Goal: Transaction & Acquisition: Purchase product/service

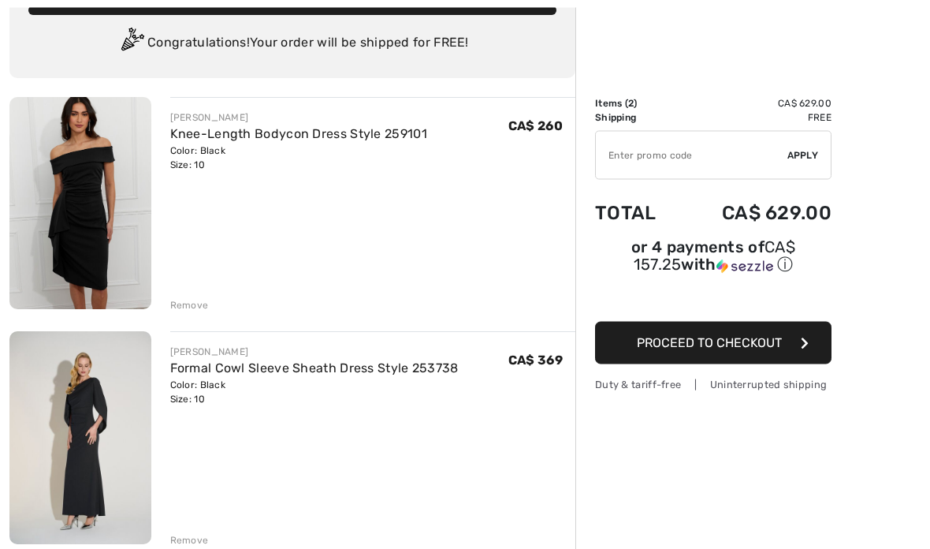
scroll to position [110, 0]
click at [168, 530] on div "JOSEPH RIBKOFF Formal Cowl Sleeve Sheath Dress Style 253738 Color: Black Size: …" at bounding box center [363, 438] width 425 height 215
click at [181, 534] on div "Remove" at bounding box center [189, 540] width 39 height 14
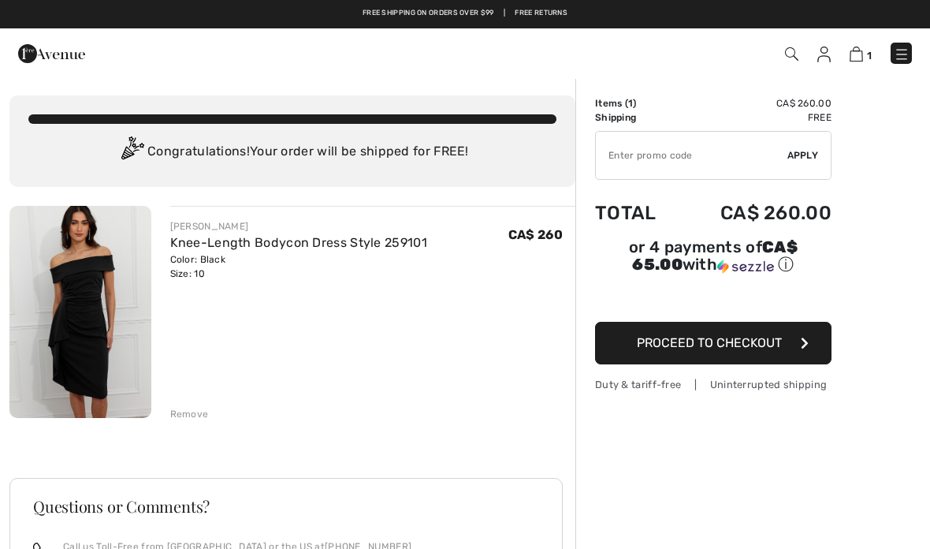
scroll to position [0, 0]
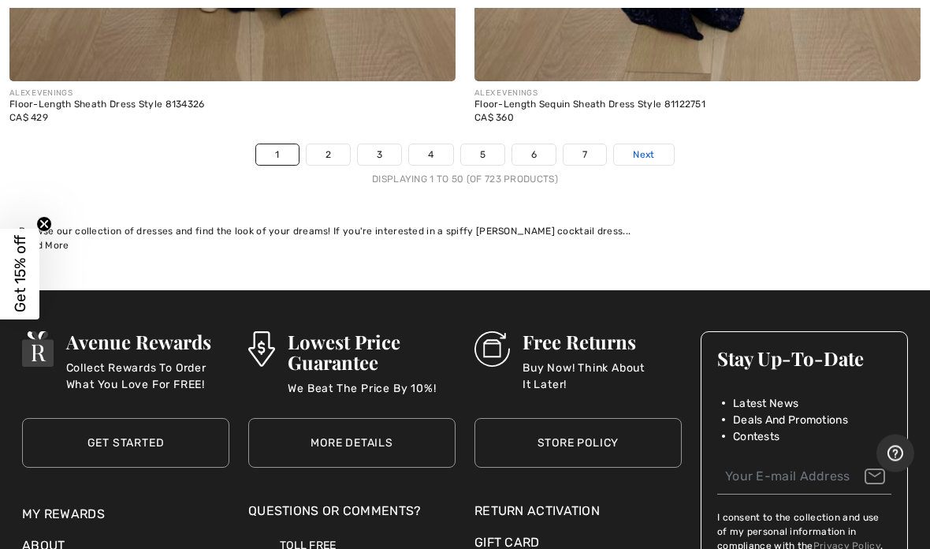
scroll to position [19312, 0]
click at [648, 147] on span "Next" at bounding box center [643, 154] width 21 height 14
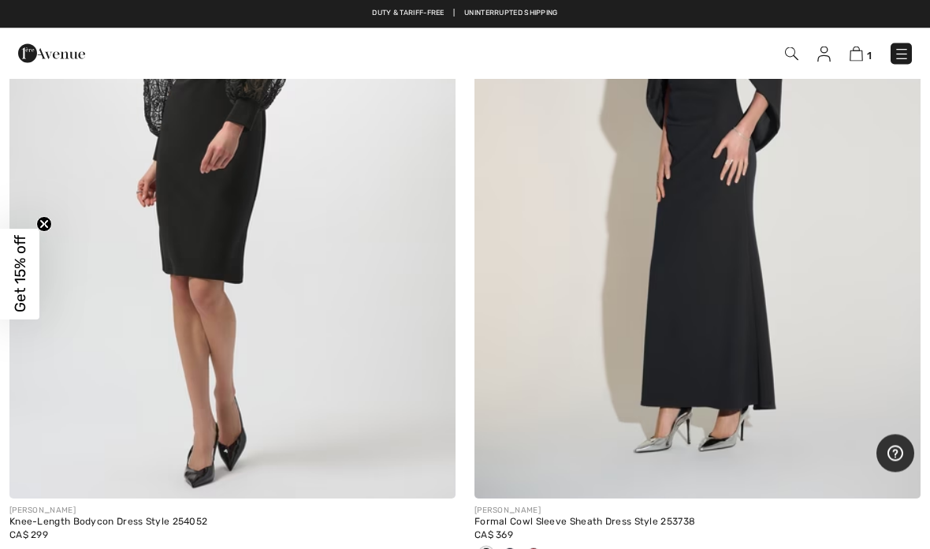
scroll to position [1091, 0]
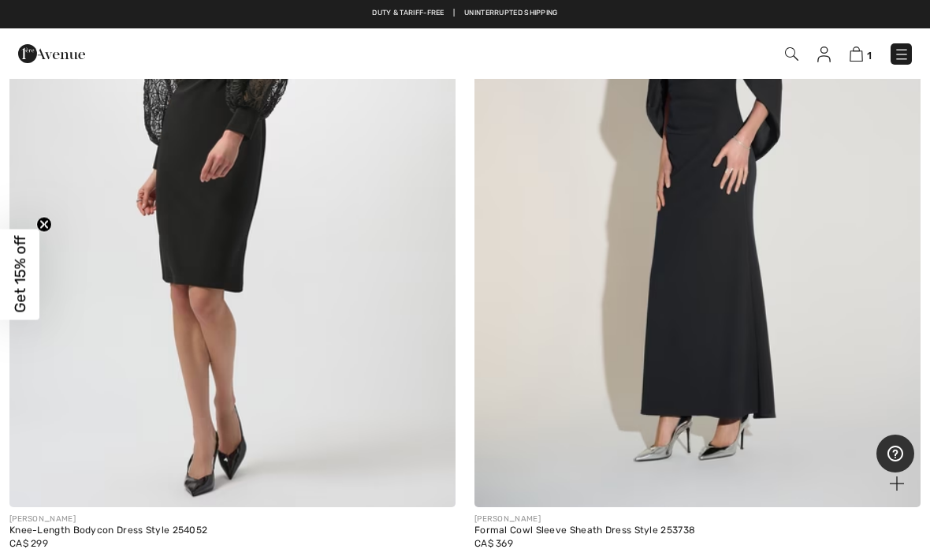
click at [706, 329] on img at bounding box center [697, 172] width 446 height 669
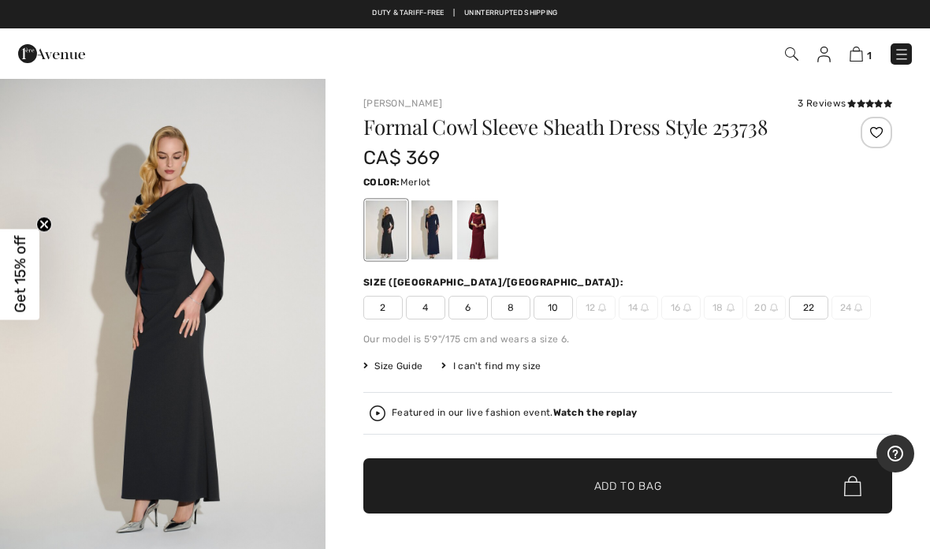
click at [481, 247] on div at bounding box center [477, 229] width 41 height 59
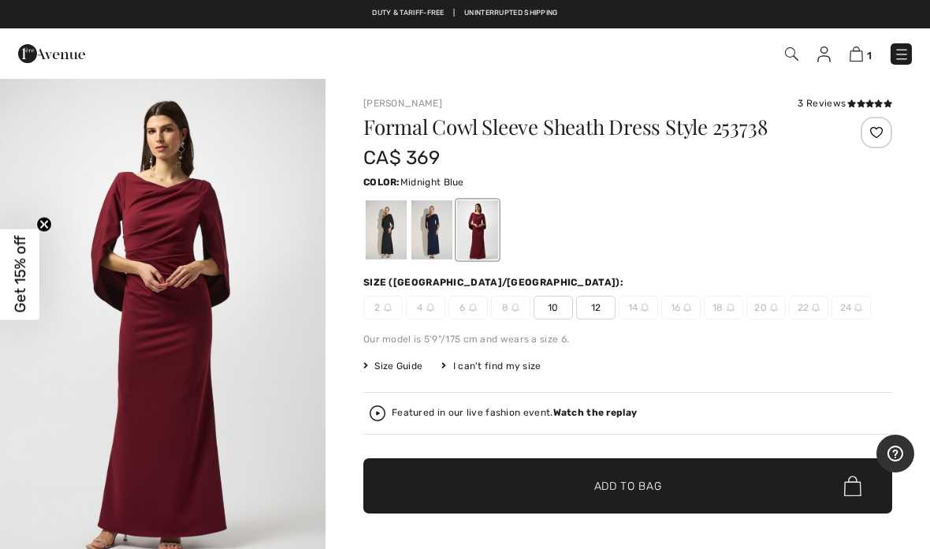
click at [436, 232] on div at bounding box center [431, 229] width 41 height 59
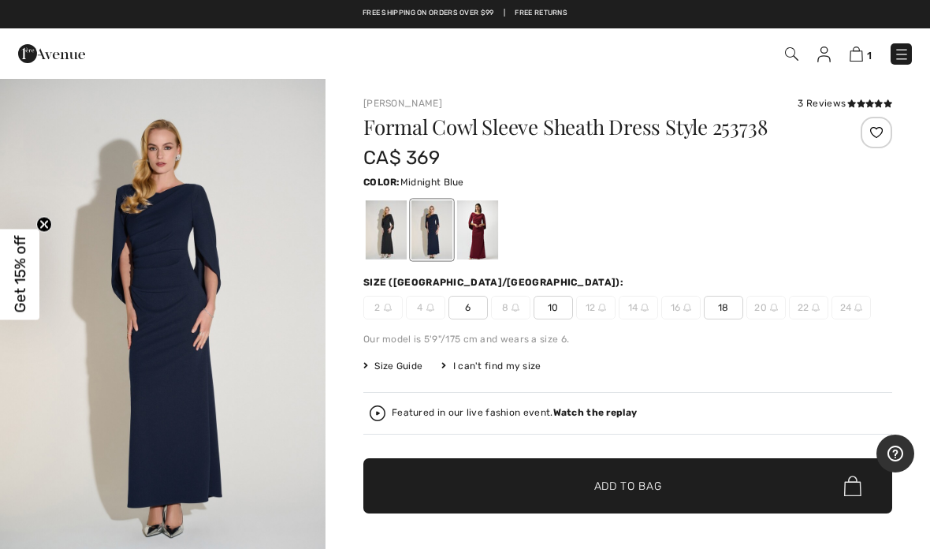
click at [392, 221] on div at bounding box center [386, 229] width 41 height 59
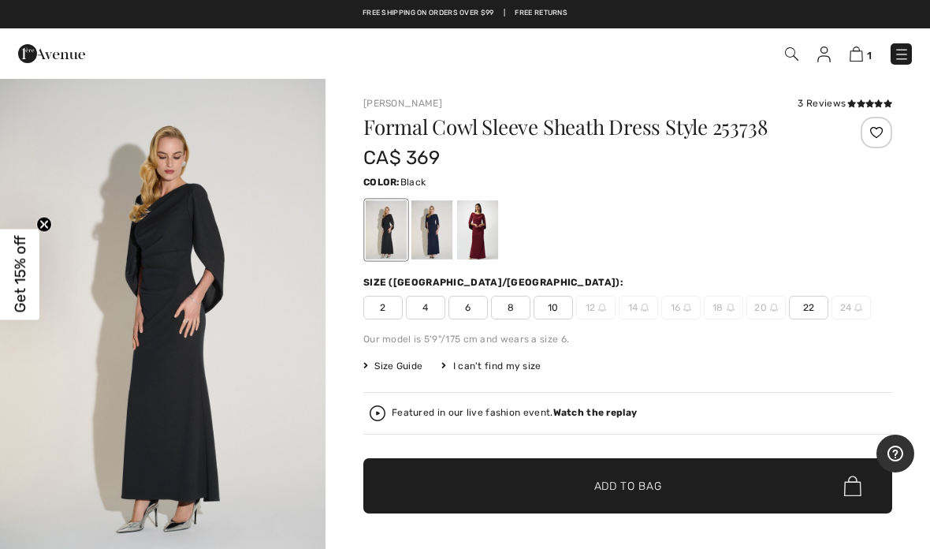
click at [555, 306] on span "10" at bounding box center [553, 308] width 39 height 24
click at [635, 493] on span "Add to Bag" at bounding box center [628, 486] width 68 height 17
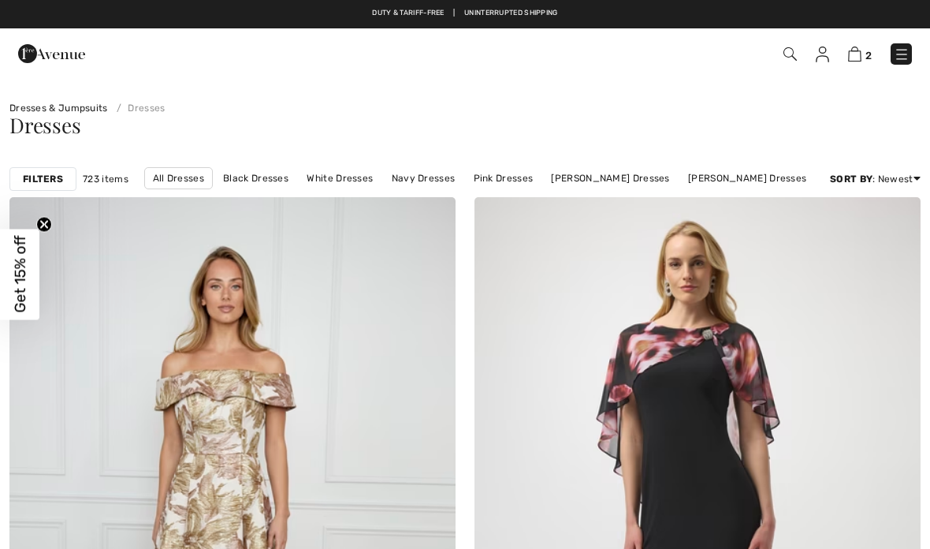
checkbox input "true"
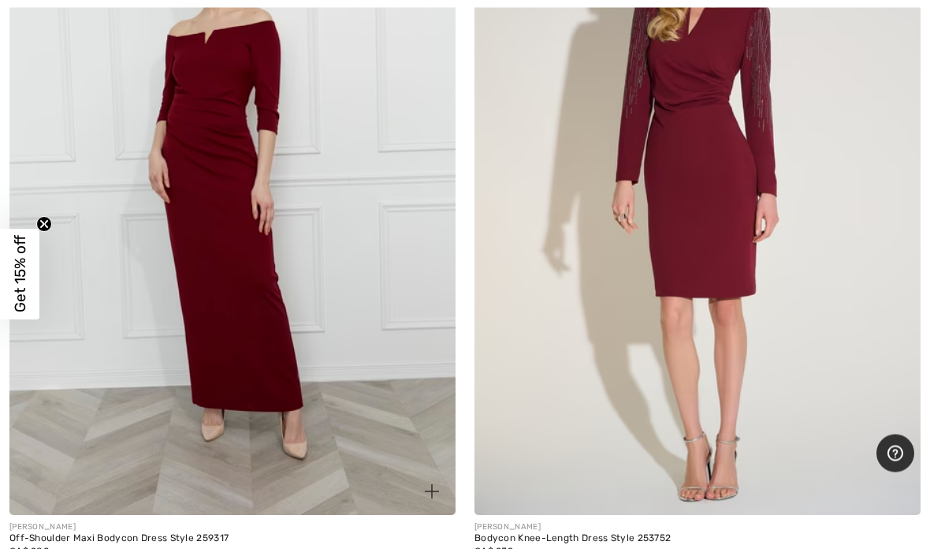
scroll to position [7913, 0]
click at [185, 533] on div "Off-Shoulder Maxi Bodycon Dress Style 259317" at bounding box center [232, 538] width 446 height 11
click at [83, 521] on div "[PERSON_NAME]" at bounding box center [232, 527] width 446 height 12
click at [155, 428] on img at bounding box center [232, 180] width 446 height 669
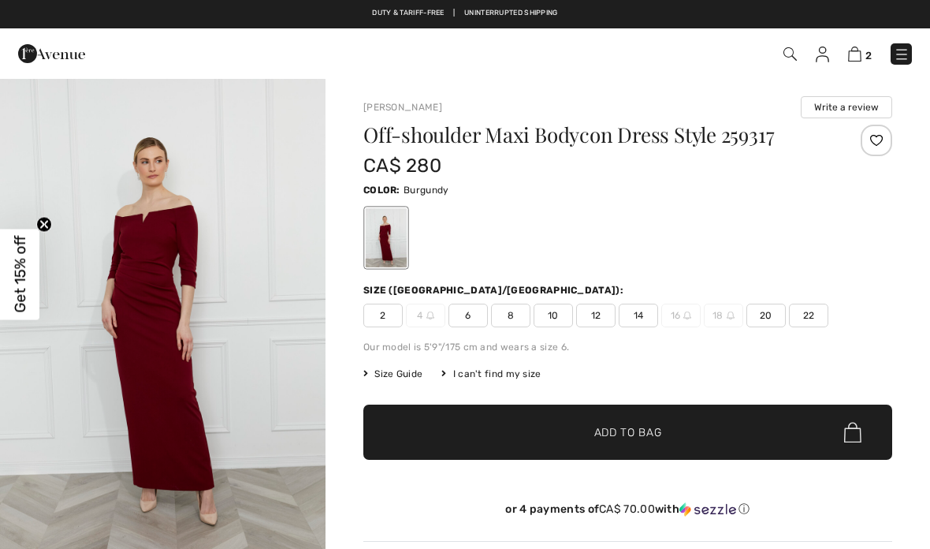
checkbox input "true"
click at [560, 321] on span "10" at bounding box center [553, 315] width 39 height 24
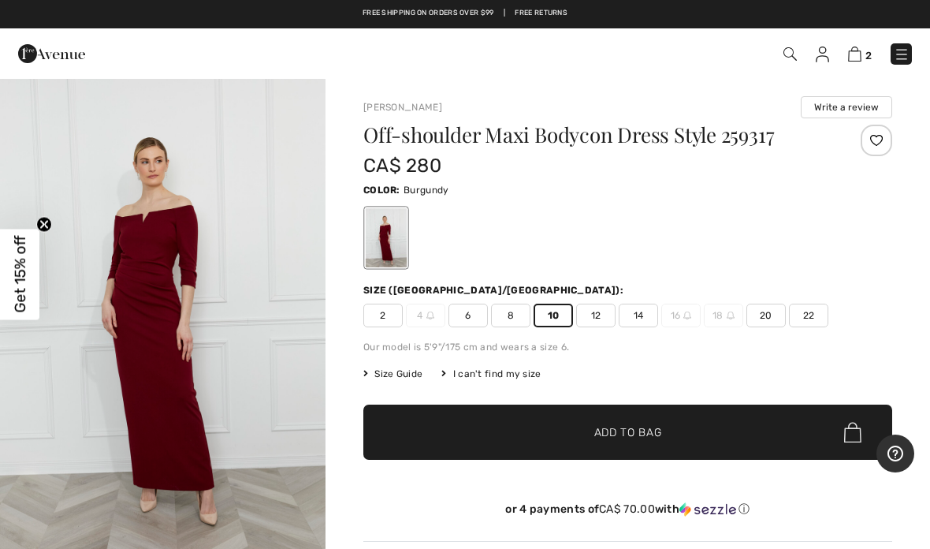
click at [654, 445] on span "✔ Added to Bag Add to Bag" at bounding box center [627, 431] width 529 height 55
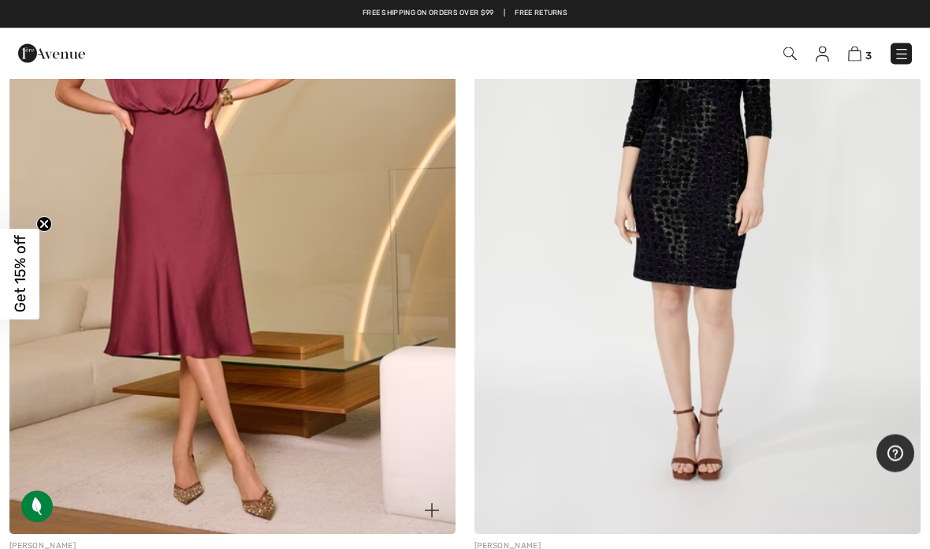
scroll to position [8657, 0]
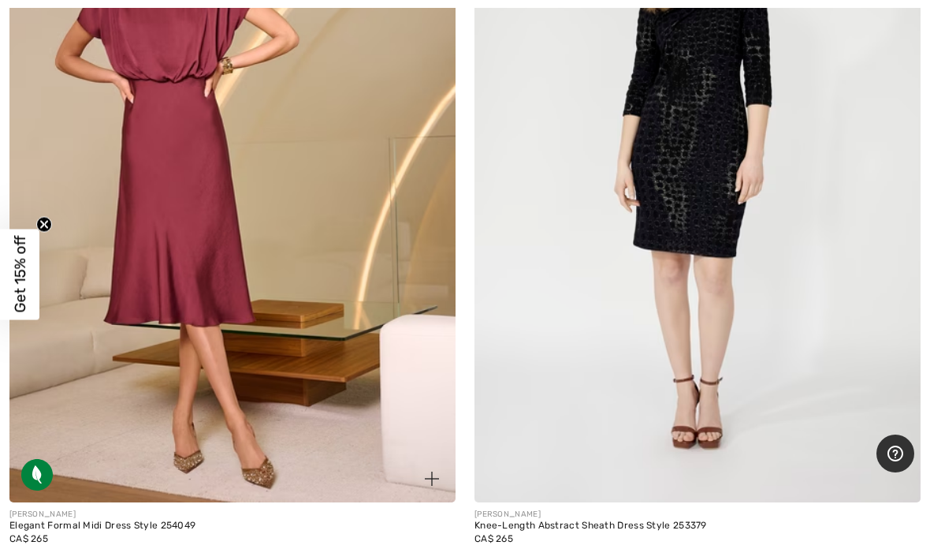
click at [131, 520] on div "Elegant Formal Midi Dress Style 254049" at bounding box center [232, 525] width 446 height 11
click at [99, 531] on div "CA$ 265" at bounding box center [232, 538] width 446 height 14
click at [152, 467] on img at bounding box center [232, 167] width 446 height 669
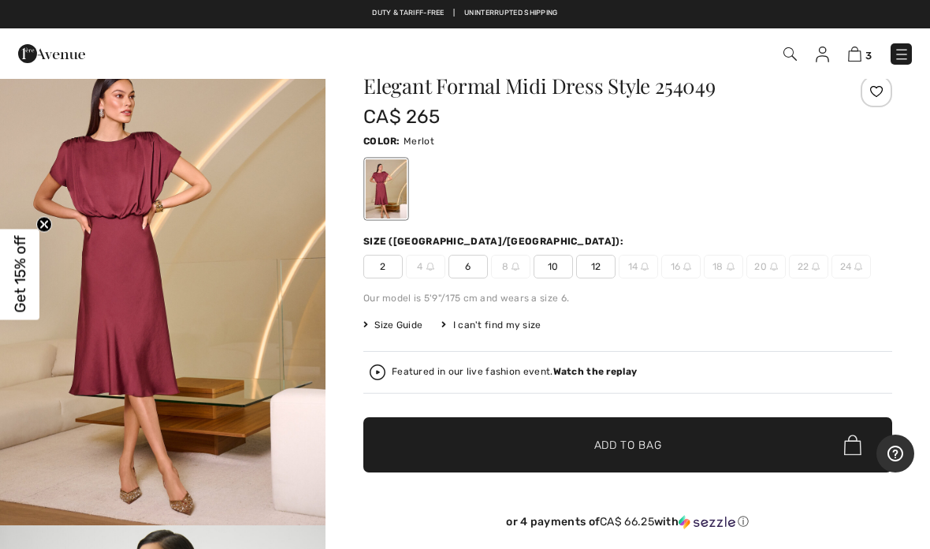
scroll to position [40, 0]
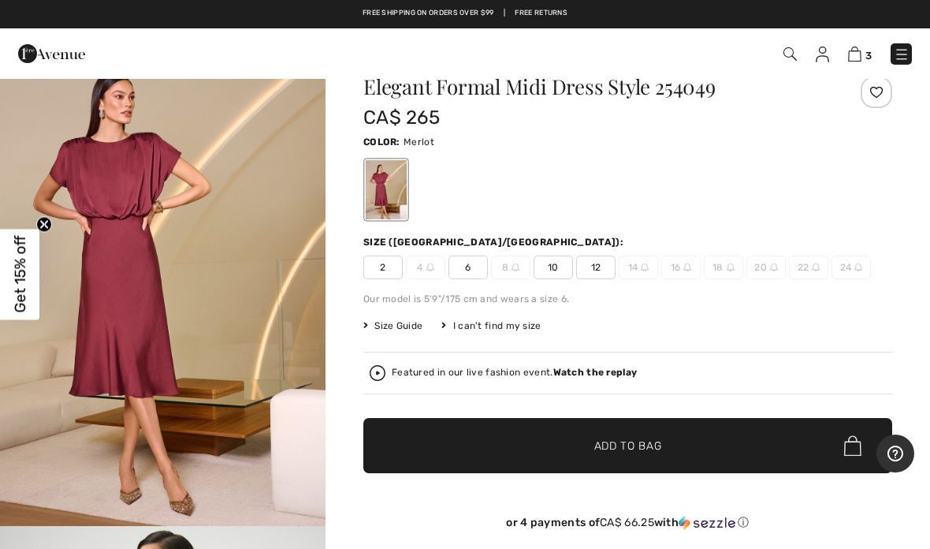
click at [559, 269] on span "10" at bounding box center [553, 267] width 39 height 24
click at [649, 456] on span "✔ Added to Bag Add to Bag" at bounding box center [627, 445] width 529 height 55
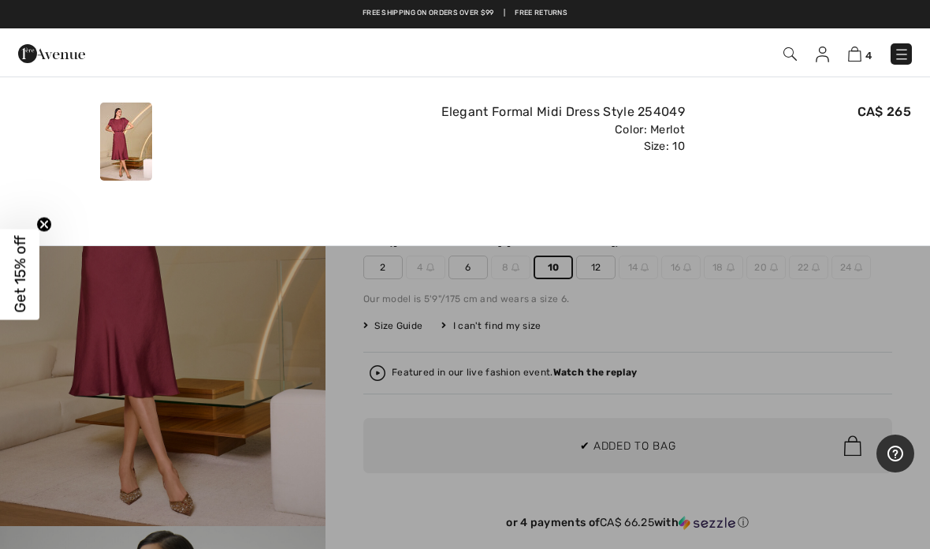
scroll to position [0, 0]
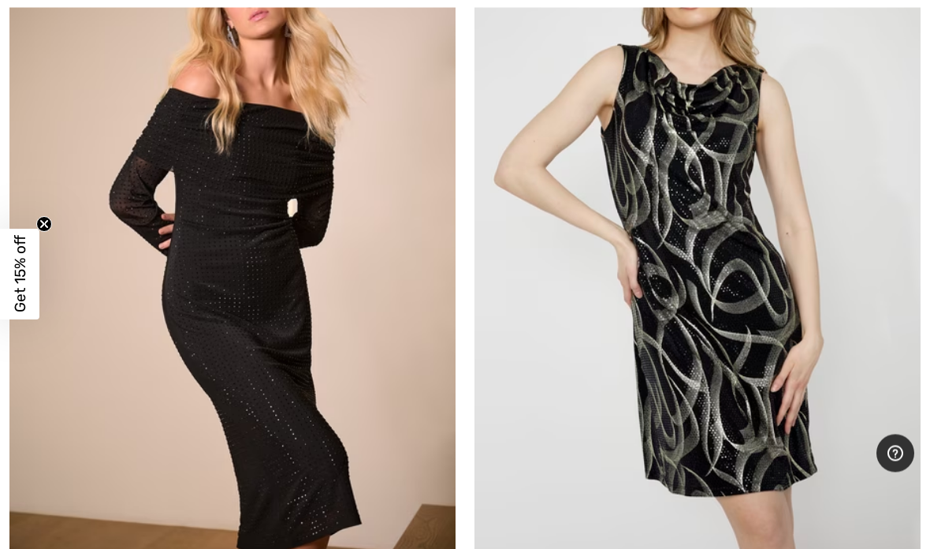
scroll to position [10998, 0]
click at [118, 503] on img at bounding box center [232, 233] width 446 height 669
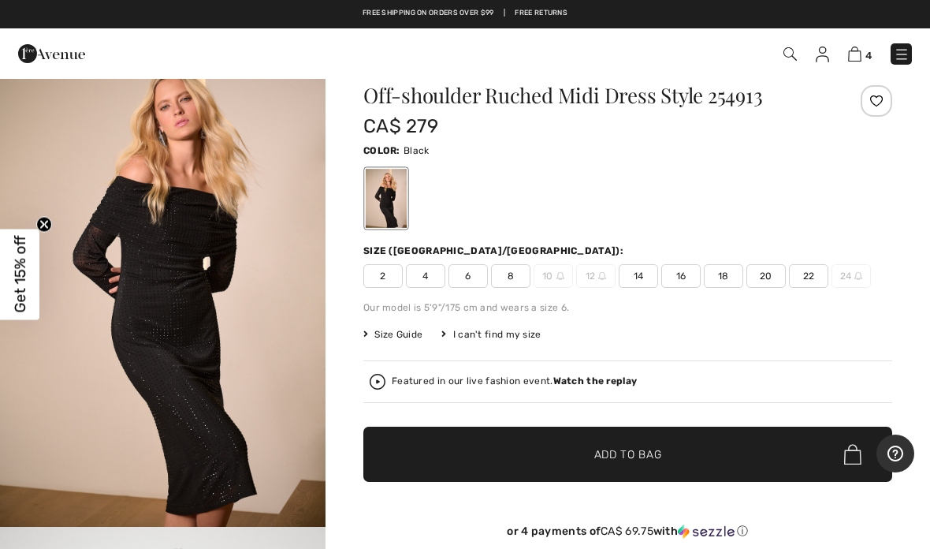
scroll to position [28, 0]
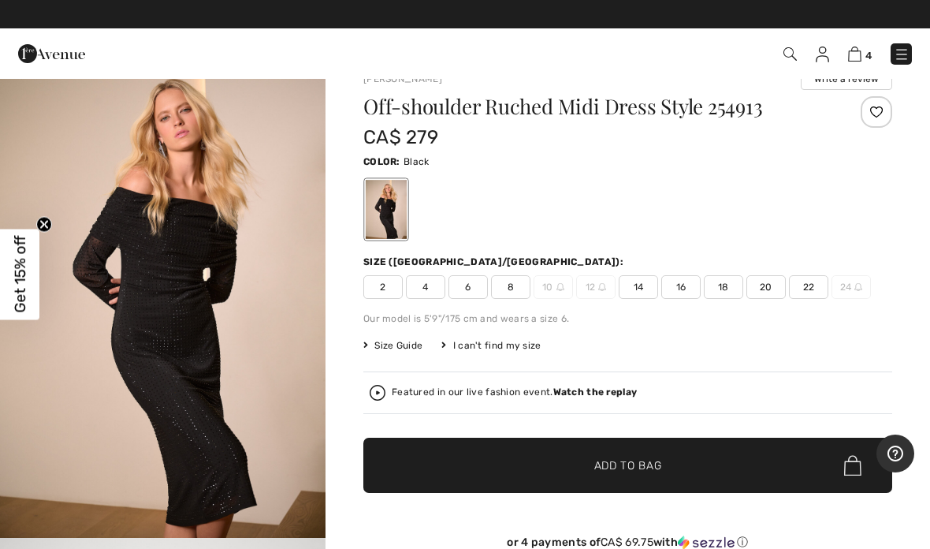
click at [515, 285] on span "8" at bounding box center [510, 287] width 39 height 24
click at [652, 469] on span "Add to Bag" at bounding box center [628, 465] width 68 height 17
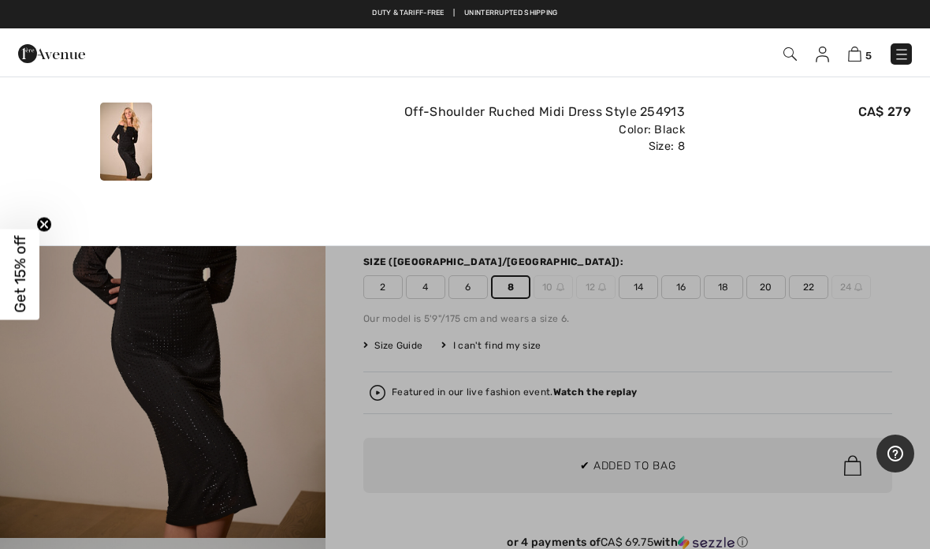
scroll to position [0, 0]
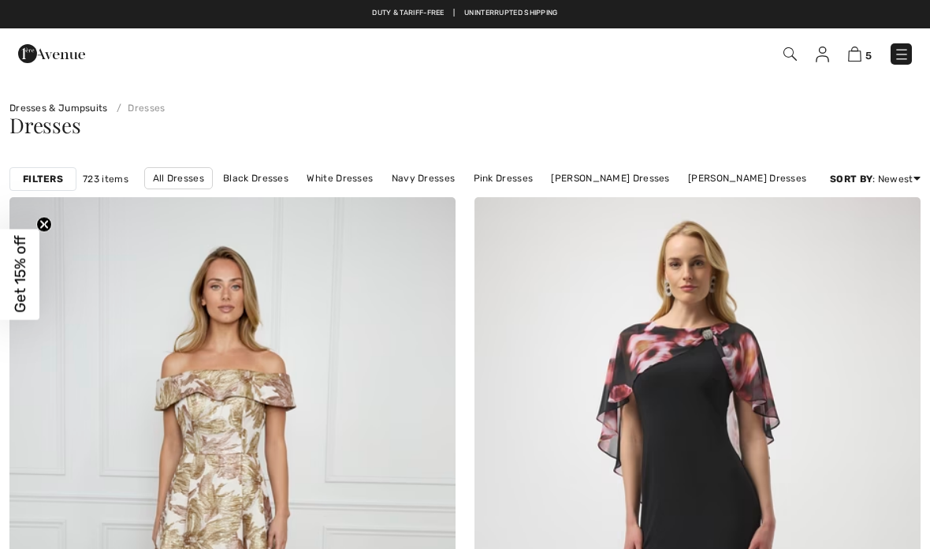
checkbox input "true"
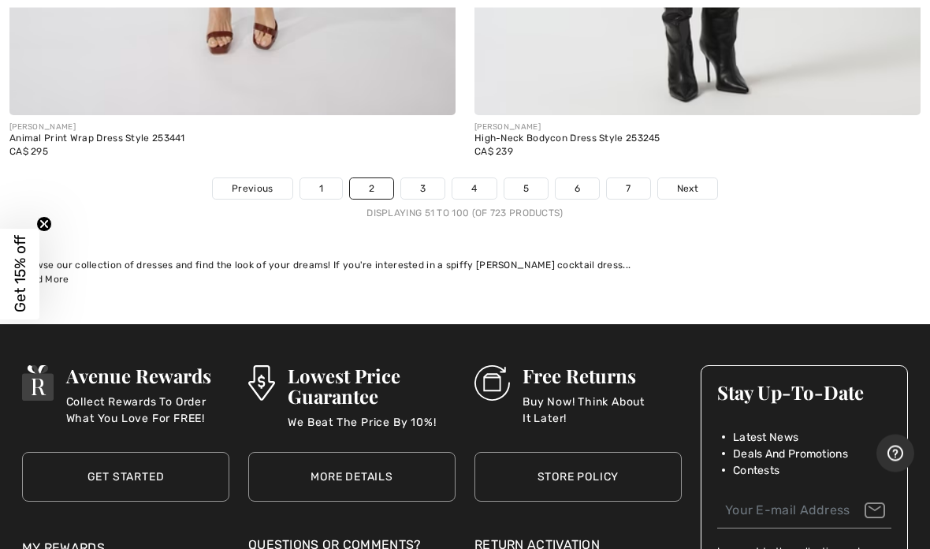
scroll to position [19154, 0]
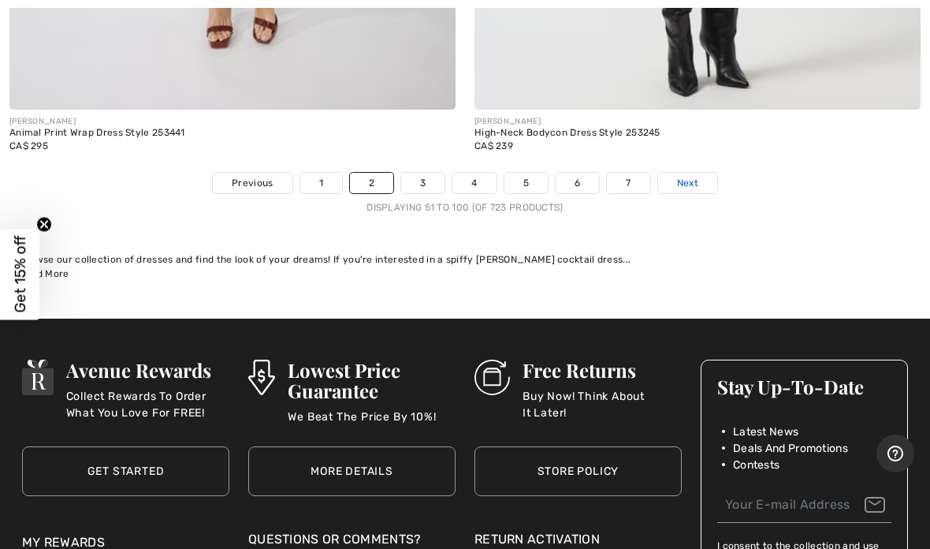
click at [693, 176] on span "Next" at bounding box center [687, 183] width 21 height 14
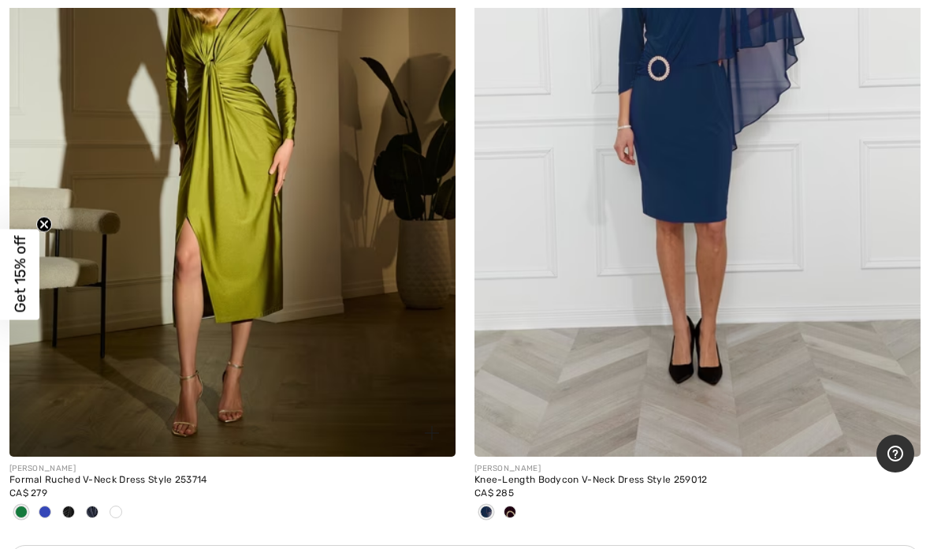
scroll to position [4095, 0]
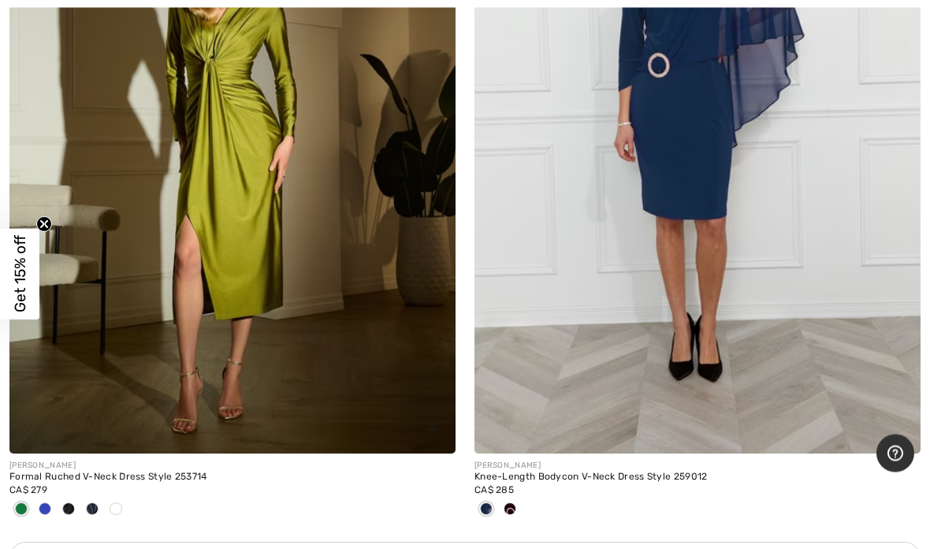
click at [96, 472] on div "Formal Ruched V-Neck Dress Style 253714" at bounding box center [232, 477] width 446 height 11
click at [93, 449] on img at bounding box center [232, 119] width 446 height 669
click at [110, 378] on img at bounding box center [232, 119] width 446 height 669
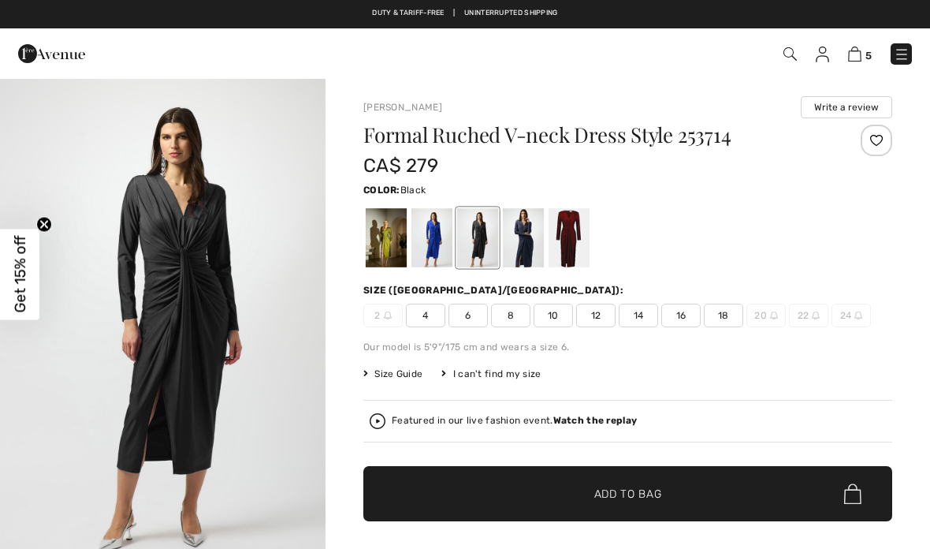
checkbox input "true"
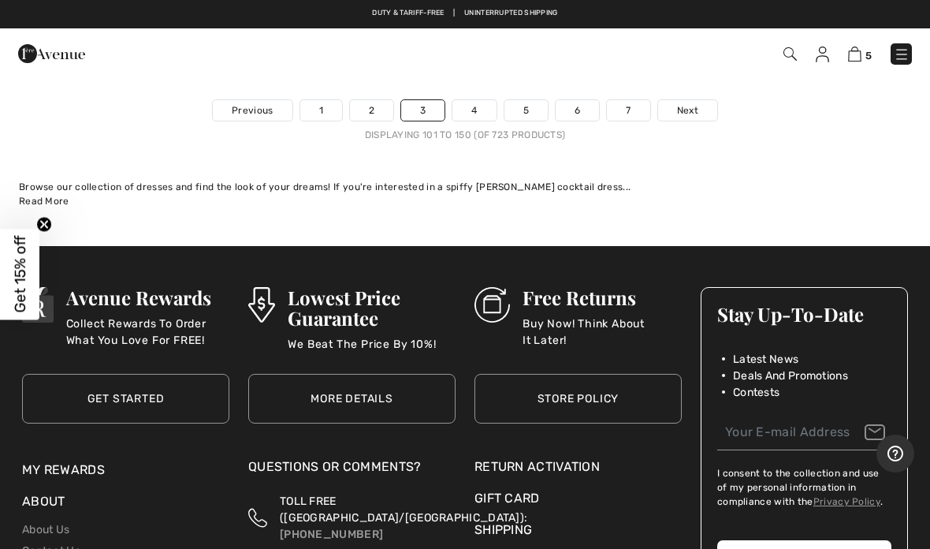
scroll to position [19330, 0]
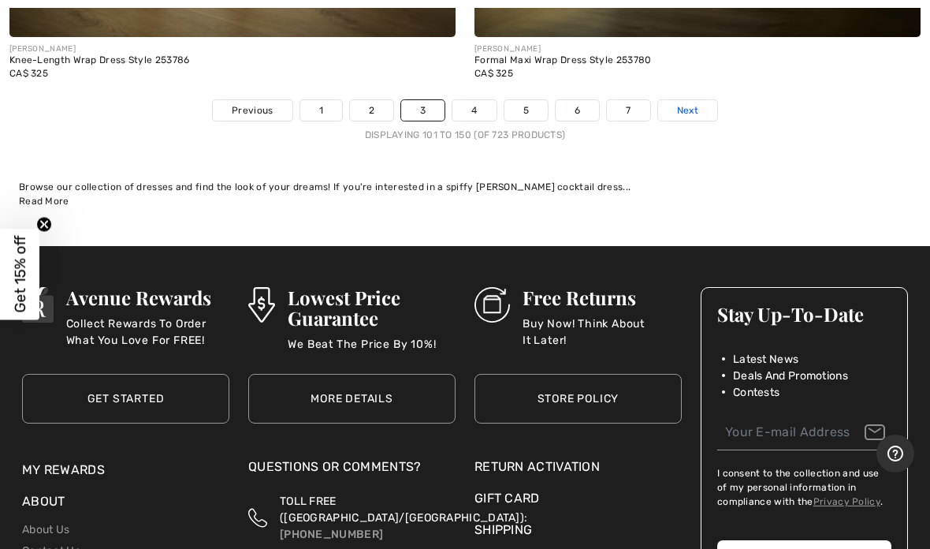
click at [692, 103] on span "Next" at bounding box center [687, 110] width 21 height 14
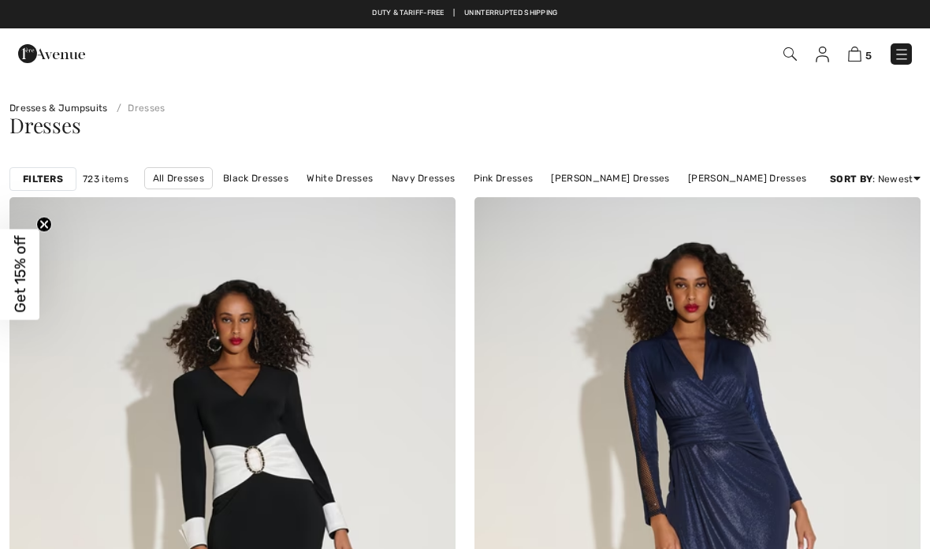
checkbox input "true"
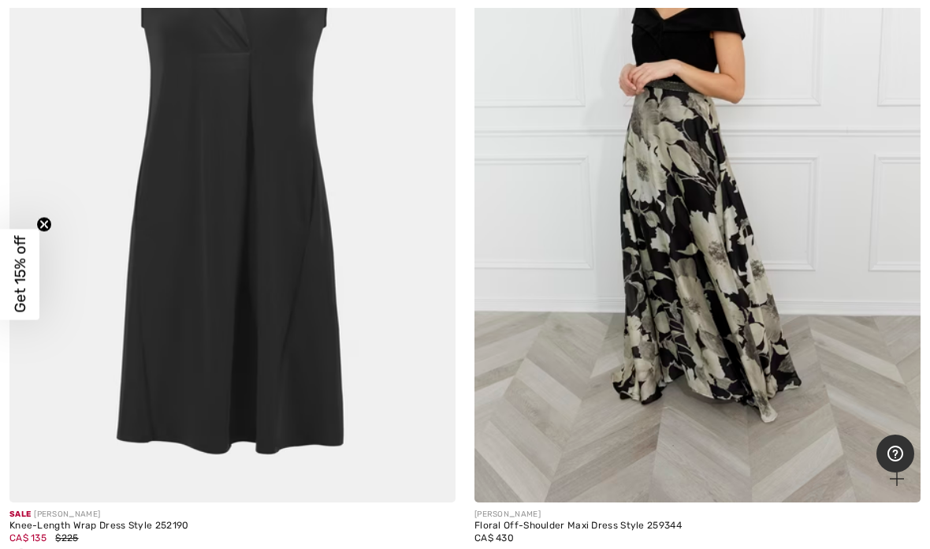
scroll to position [6500, 0]
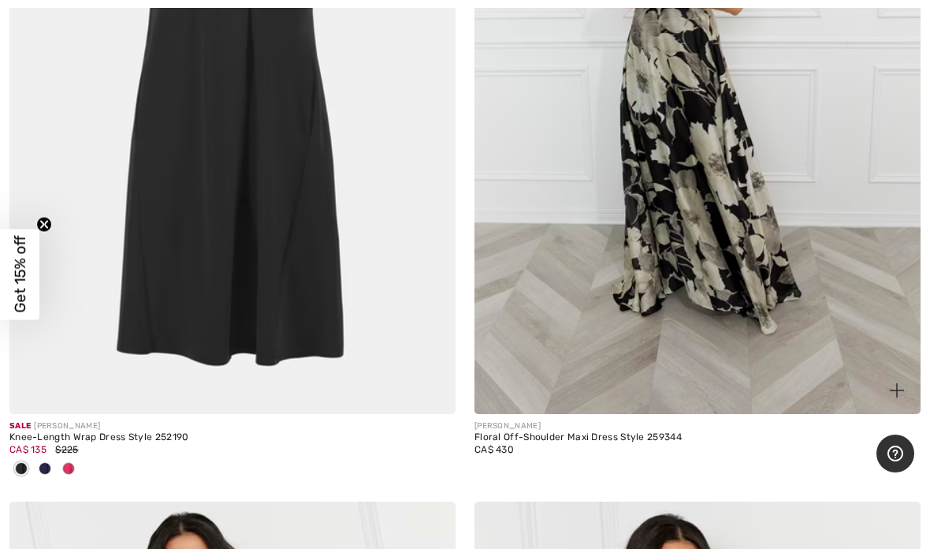
click at [638, 442] on div "CA$ 430" at bounding box center [697, 449] width 446 height 14
click at [612, 436] on div "Floral Off-Shoulder Maxi Dress Style 259344" at bounding box center [697, 437] width 446 height 11
click at [594, 442] on div "CA$ 430" at bounding box center [697, 449] width 446 height 14
click at [515, 435] on div "Floral Off-Shoulder Maxi Dress Style 259344" at bounding box center [697, 437] width 446 height 11
click at [547, 399] on img at bounding box center [697, 79] width 446 height 669
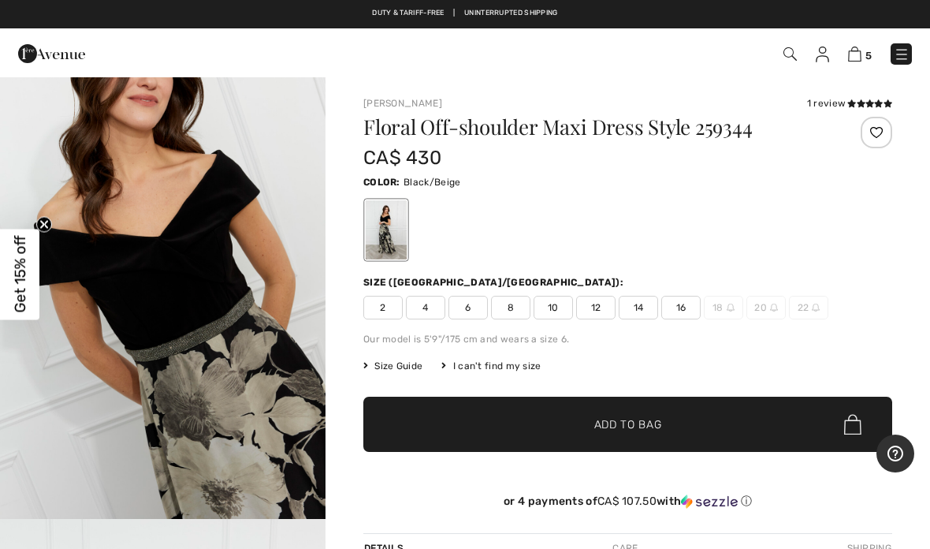
scroll to position [1055, 0]
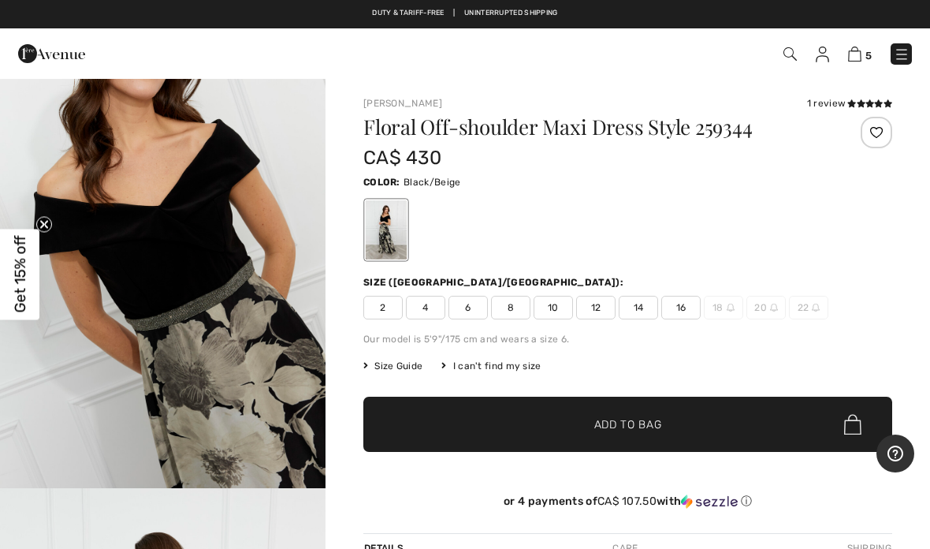
click at [560, 311] on span "10" at bounding box center [553, 308] width 39 height 24
click at [637, 433] on span "✔ Added to Bag Add to Bag" at bounding box center [627, 423] width 529 height 55
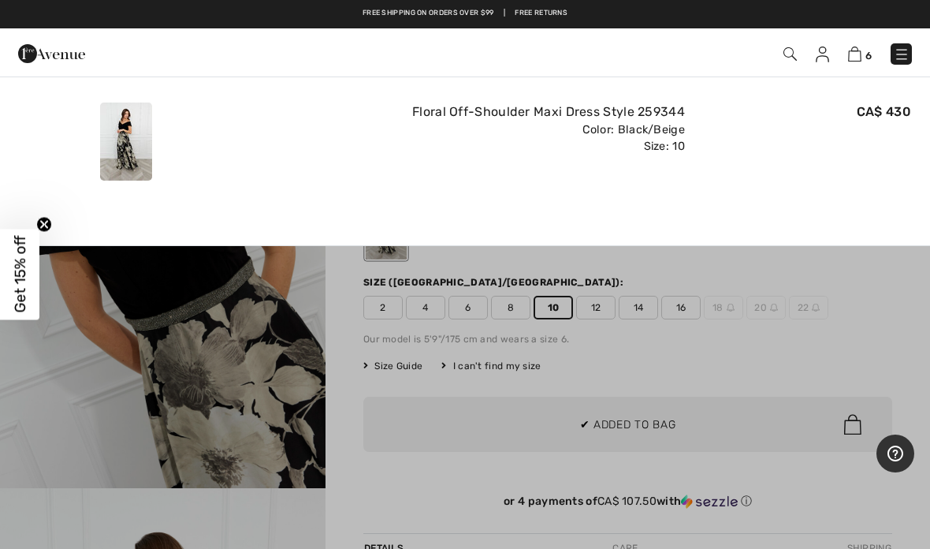
scroll to position [0, 0]
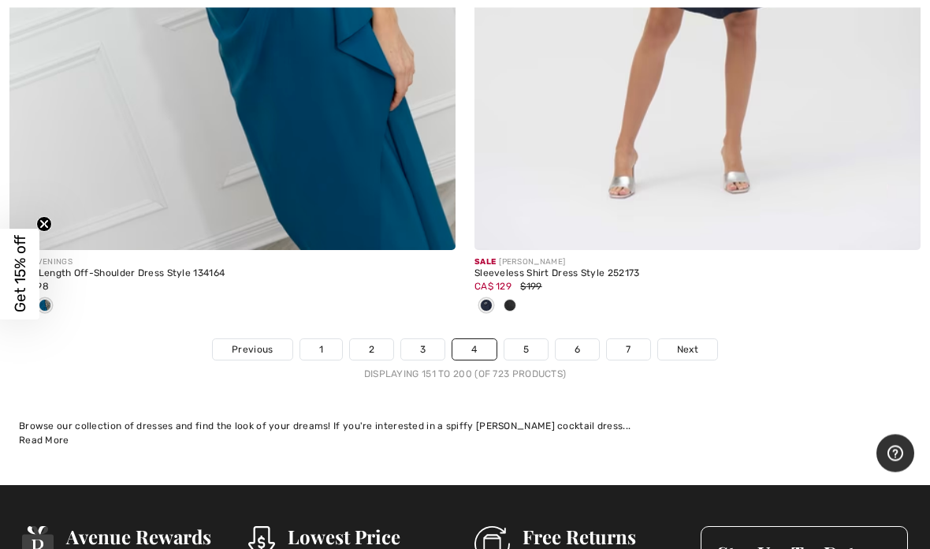
scroll to position [19066, 0]
click at [698, 342] on span "Next" at bounding box center [687, 349] width 21 height 14
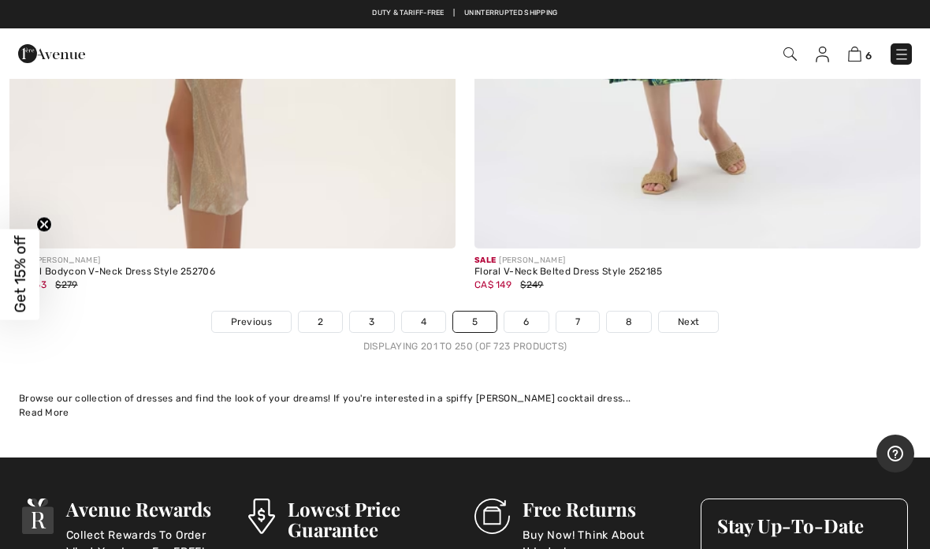
scroll to position [19168, 0]
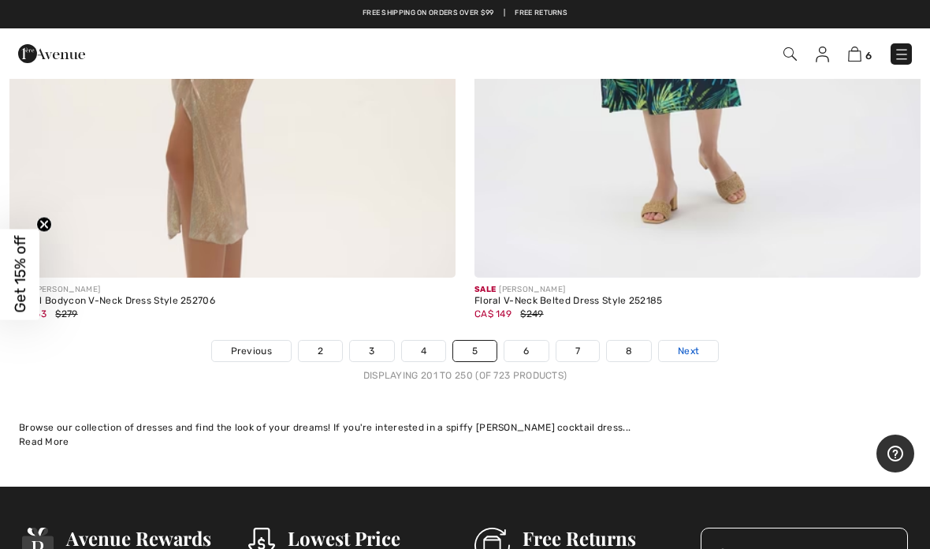
click at [696, 343] on link "Next" at bounding box center [688, 350] width 59 height 20
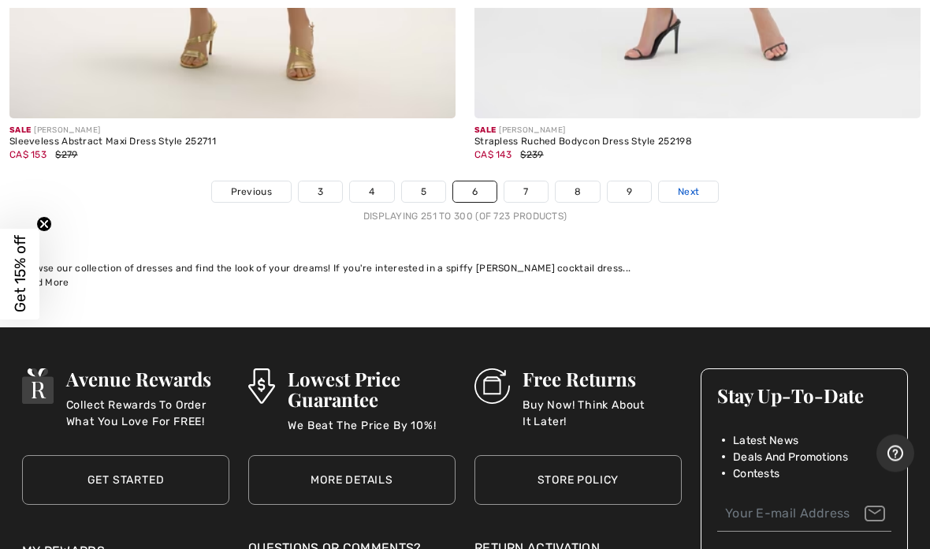
scroll to position [19093, 0]
click at [695, 184] on span "Next" at bounding box center [688, 191] width 21 height 14
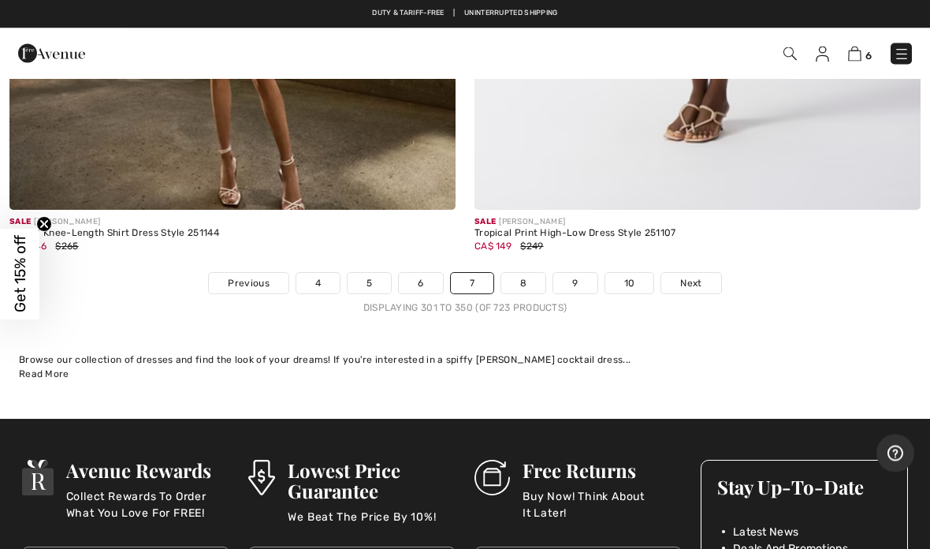
scroll to position [19028, 0]
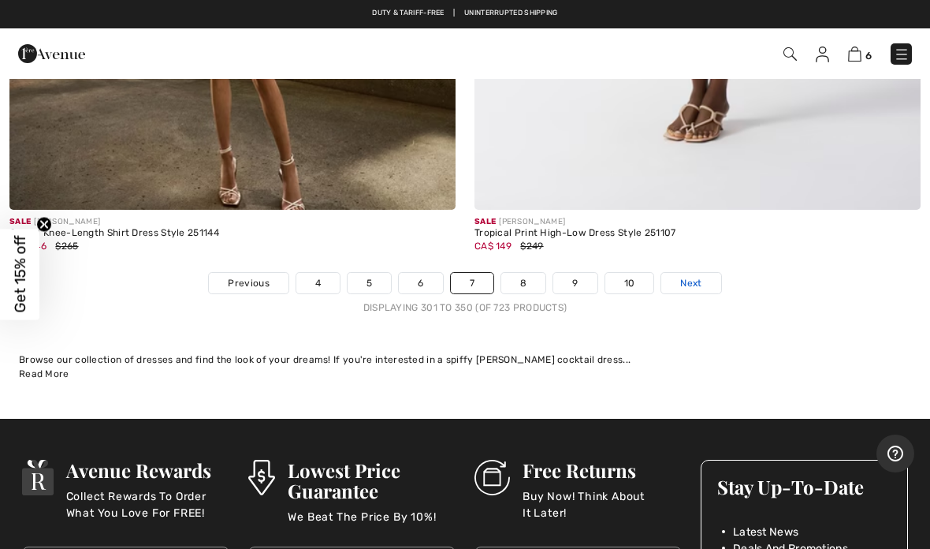
click at [695, 275] on link "Next" at bounding box center [690, 283] width 59 height 20
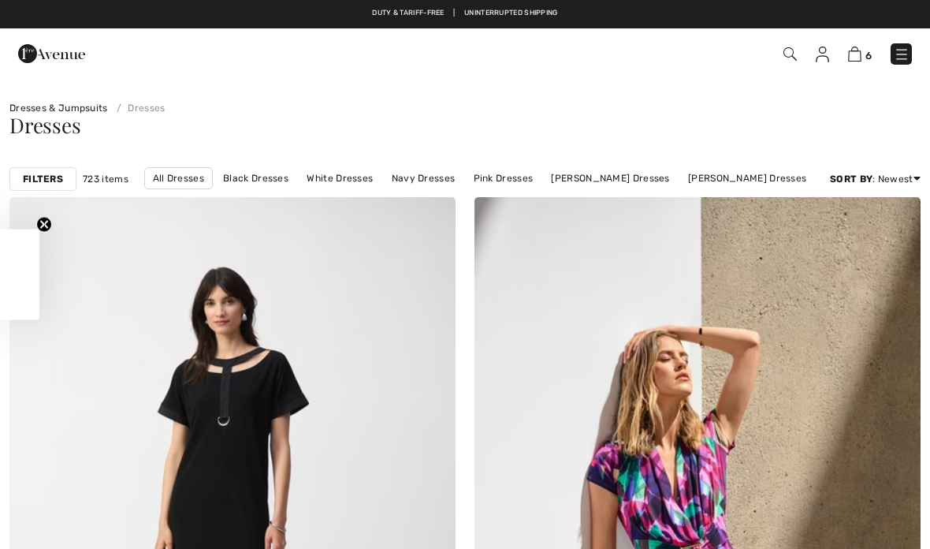
checkbox input "true"
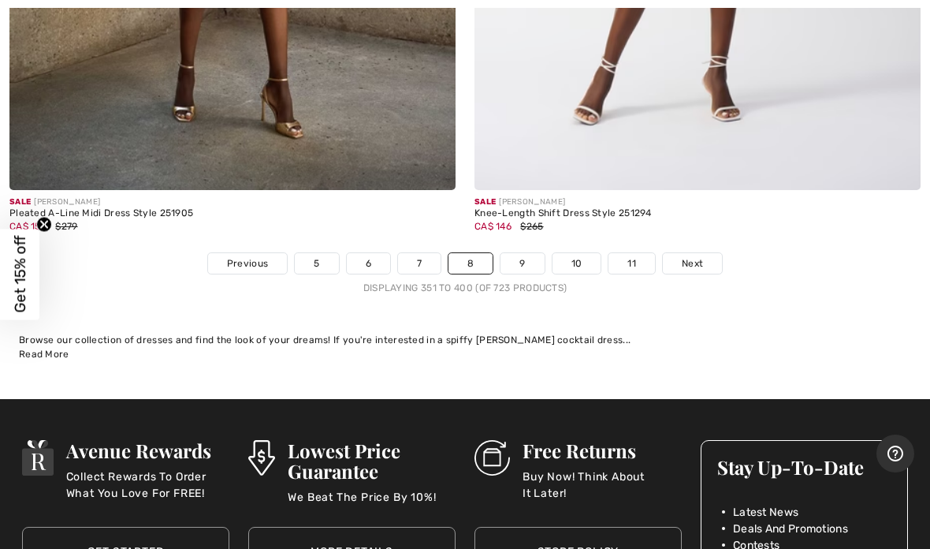
scroll to position [19178, 0]
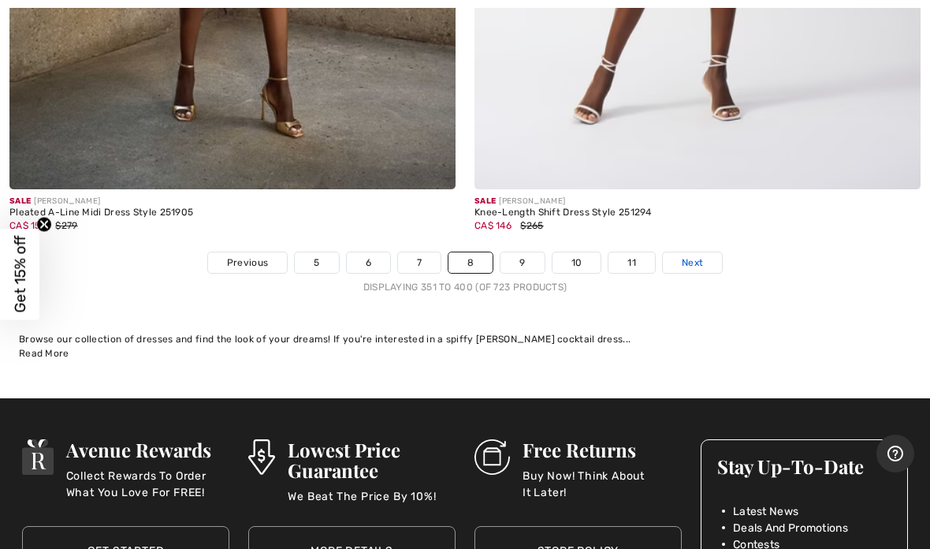
click at [698, 255] on span "Next" at bounding box center [692, 262] width 21 height 14
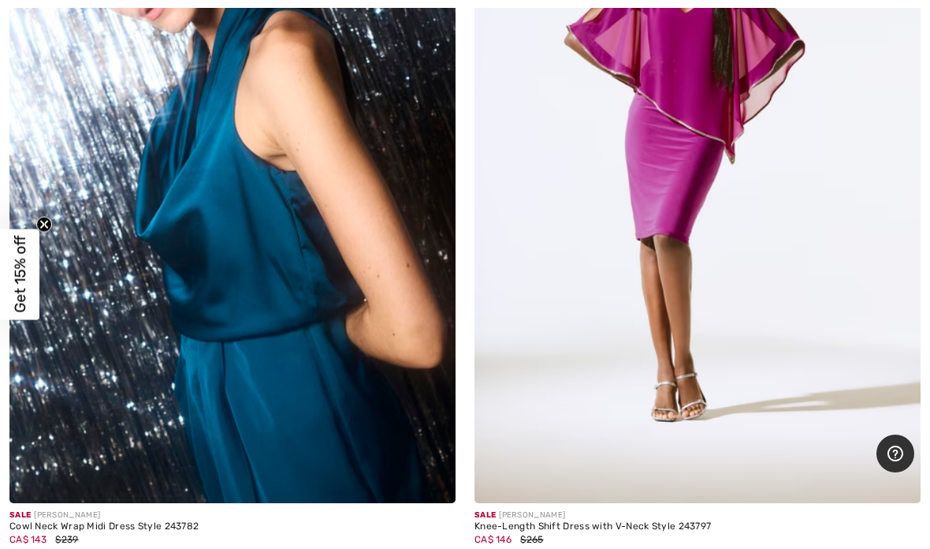
scroll to position [4087, 0]
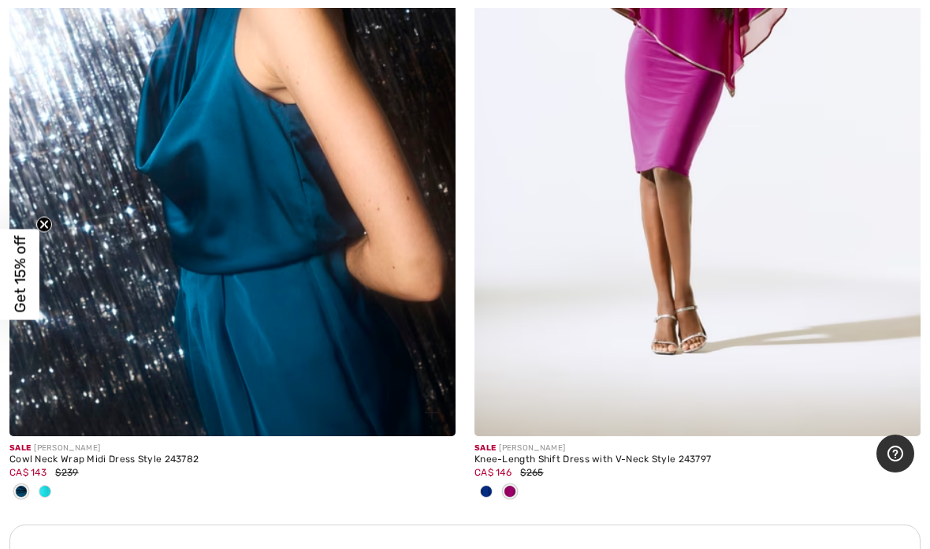
click at [108, 442] on div "Sale JOSEPH RIBKOFF" at bounding box center [232, 448] width 446 height 12
click at [115, 472] on div "CA$ 143 $239" at bounding box center [232, 472] width 446 height 14
click at [87, 443] on div "Sale JOSEPH RIBKOFF" at bounding box center [232, 448] width 446 height 12
click at [102, 472] on div "CA$ 143 $239" at bounding box center [232, 472] width 446 height 14
click at [67, 458] on div "Cowl Neck Wrap Midi Dress Style 243782" at bounding box center [232, 459] width 446 height 11
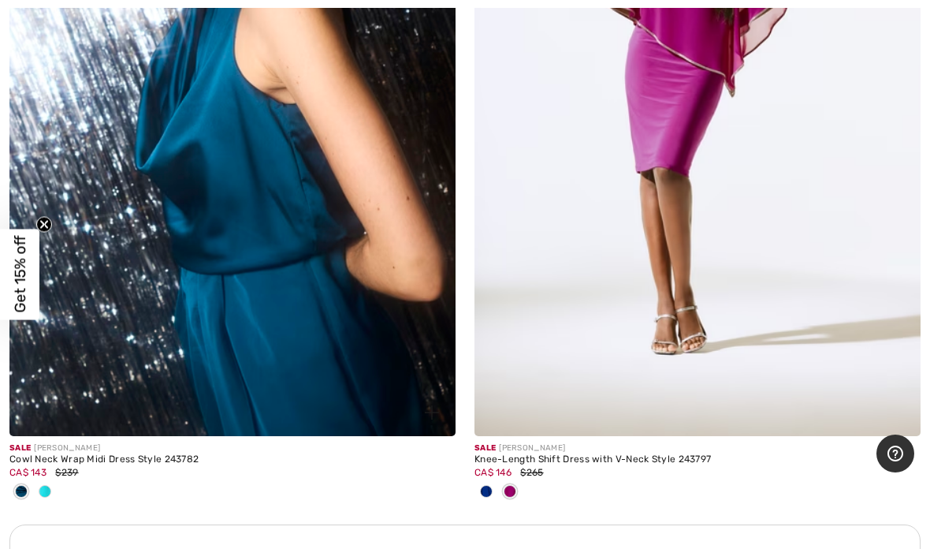
click at [55, 430] on img at bounding box center [232, 101] width 446 height 669
click at [81, 329] on img at bounding box center [232, 101] width 446 height 669
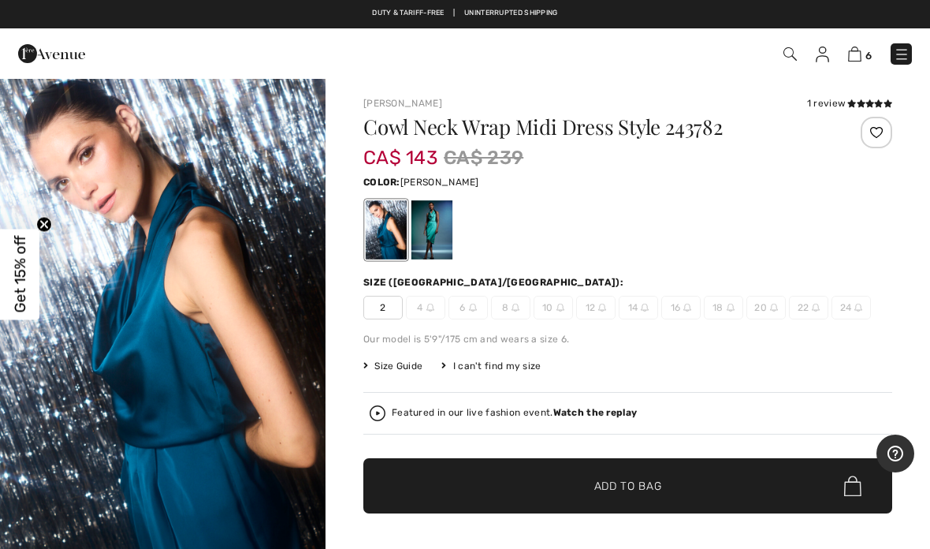
click at [434, 235] on div at bounding box center [431, 229] width 41 height 59
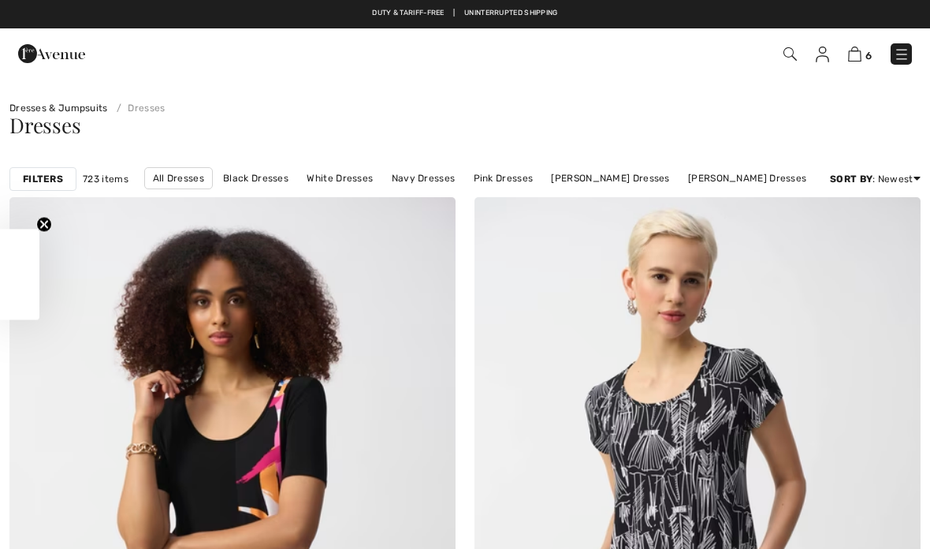
checkbox input "true"
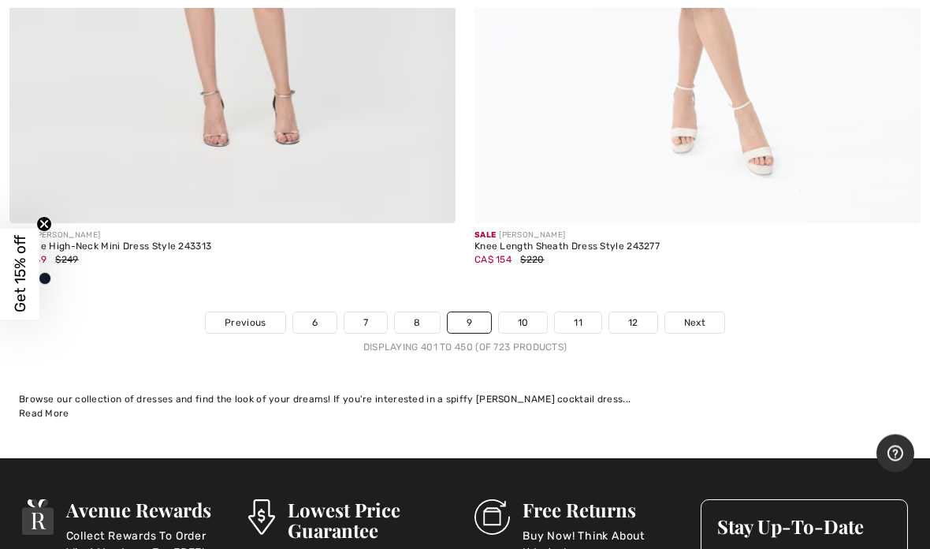
scroll to position [19118, 0]
click at [697, 317] on link "Next" at bounding box center [694, 322] width 59 height 20
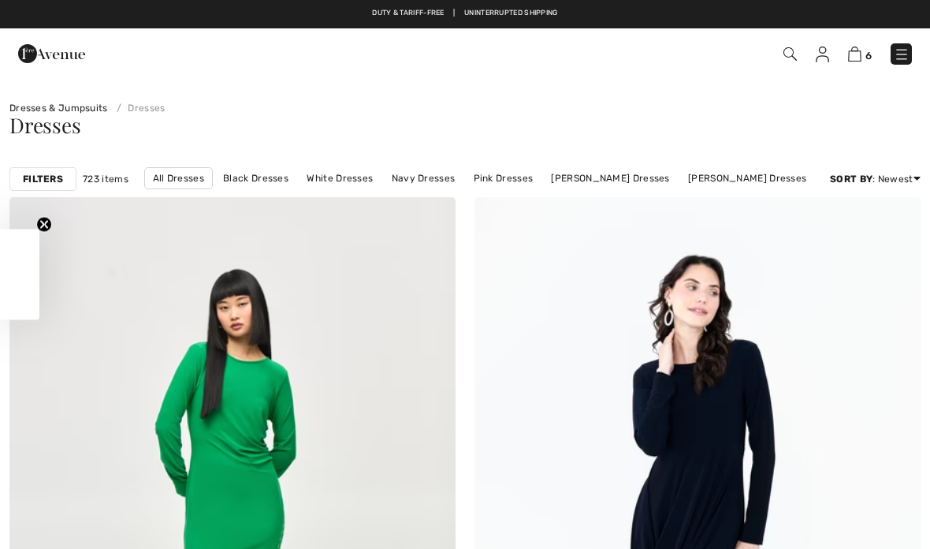
checkbox input "true"
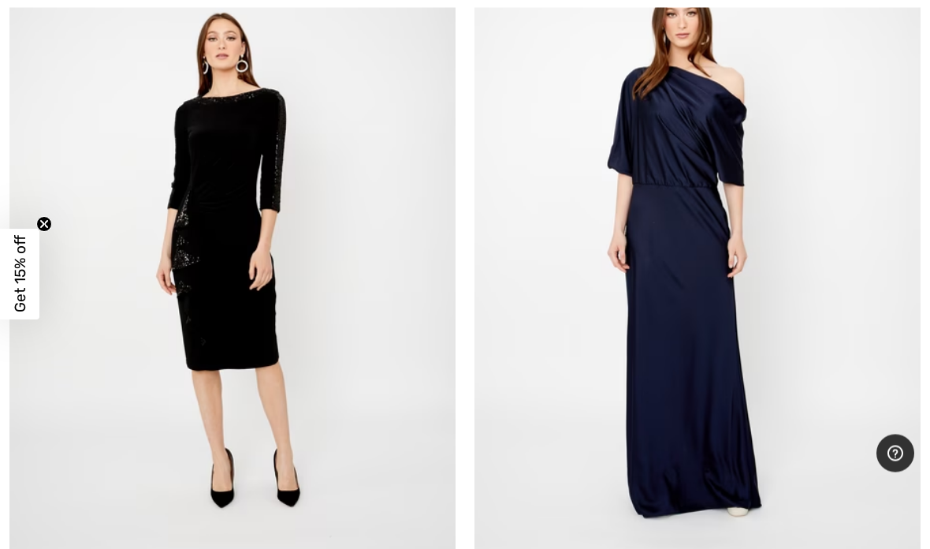
scroll to position [17868, 0]
click at [668, 275] on img at bounding box center [697, 246] width 446 height 669
